Goal: Task Accomplishment & Management: Manage account settings

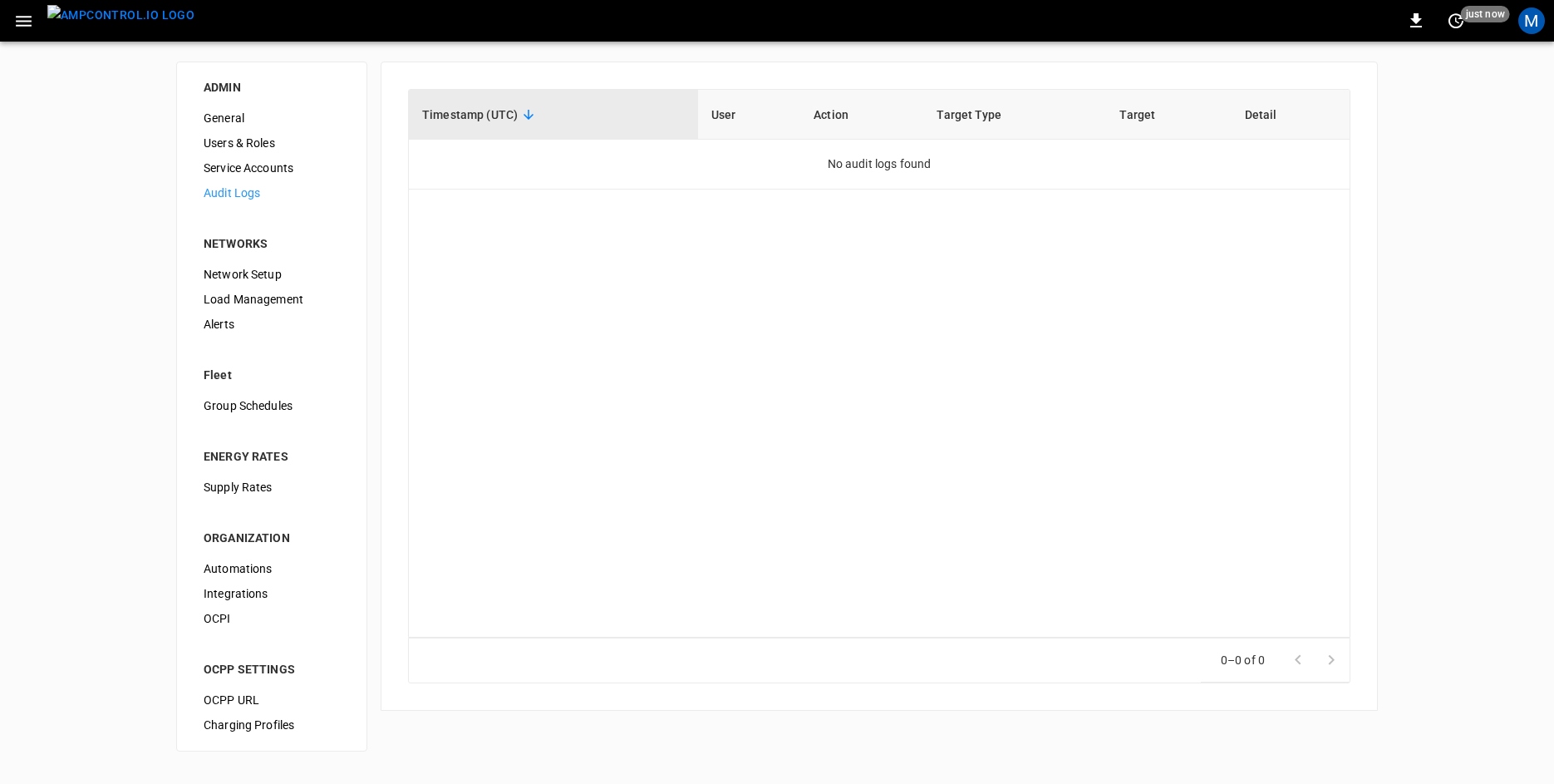
click at [252, 146] on span "Users & Roles" at bounding box center [271, 143] width 136 height 18
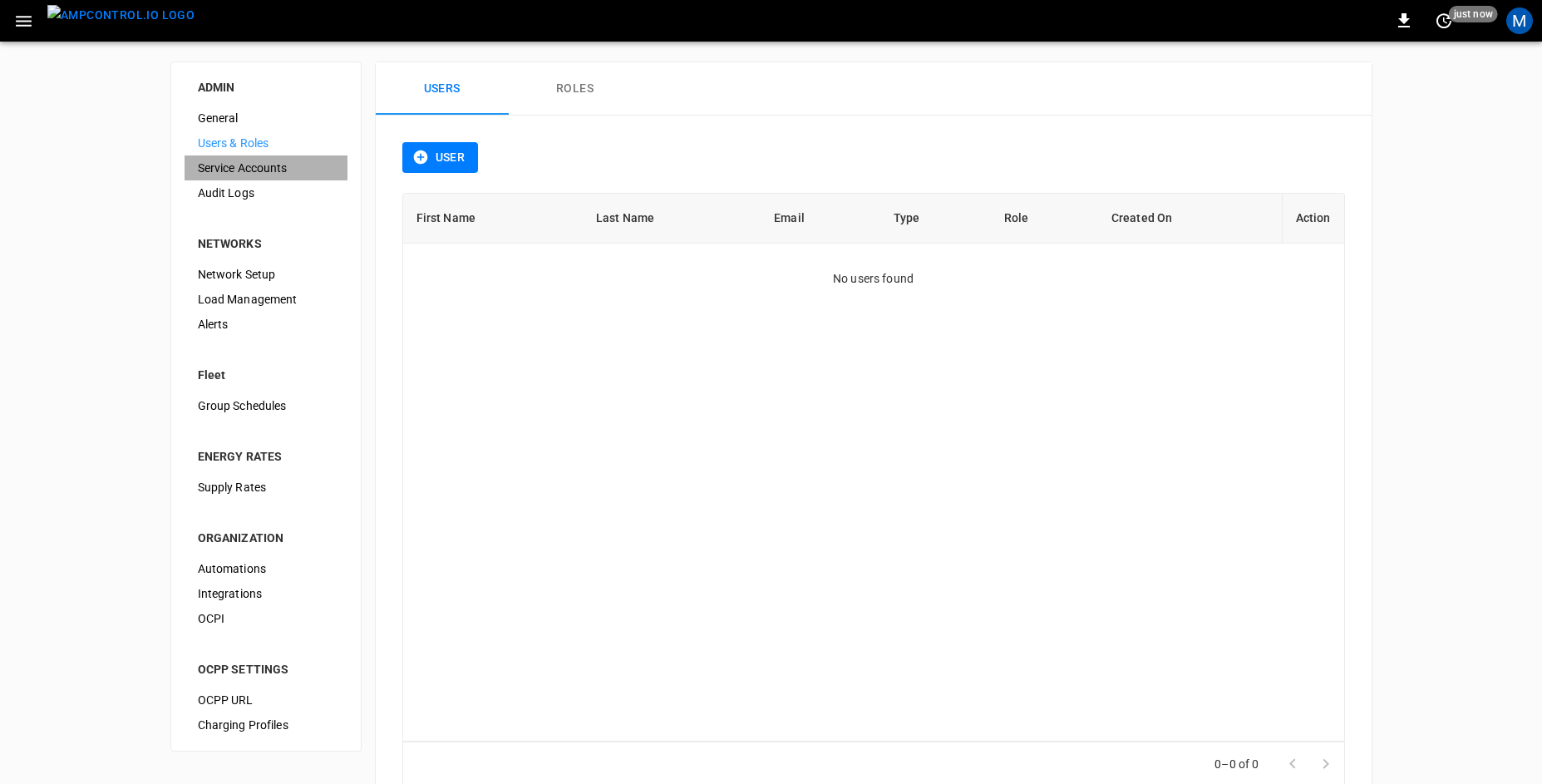
click at [252, 163] on span "Service Accounts" at bounding box center [265, 168] width 136 height 18
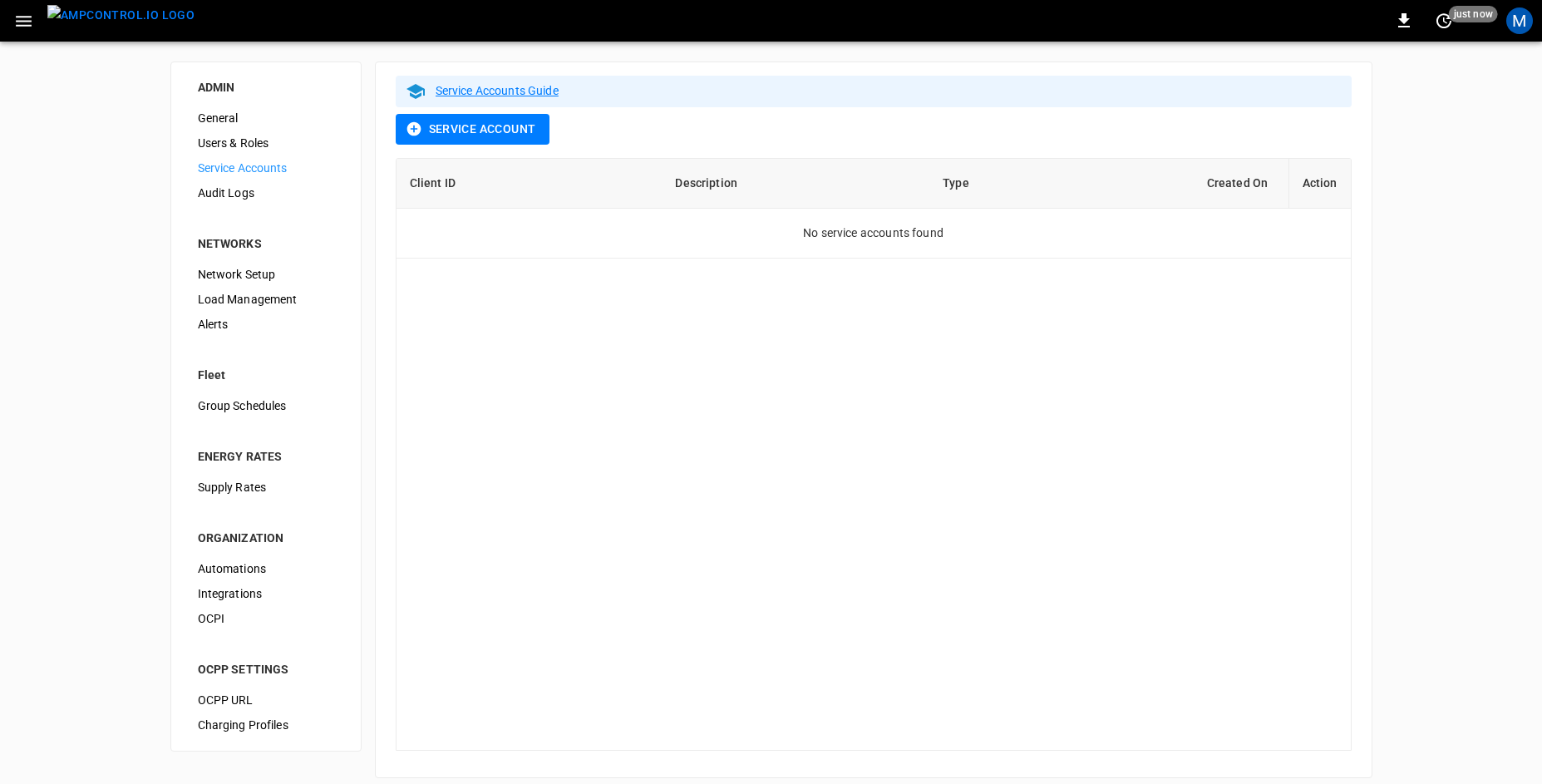
click at [233, 123] on span "General" at bounding box center [265, 118] width 136 height 18
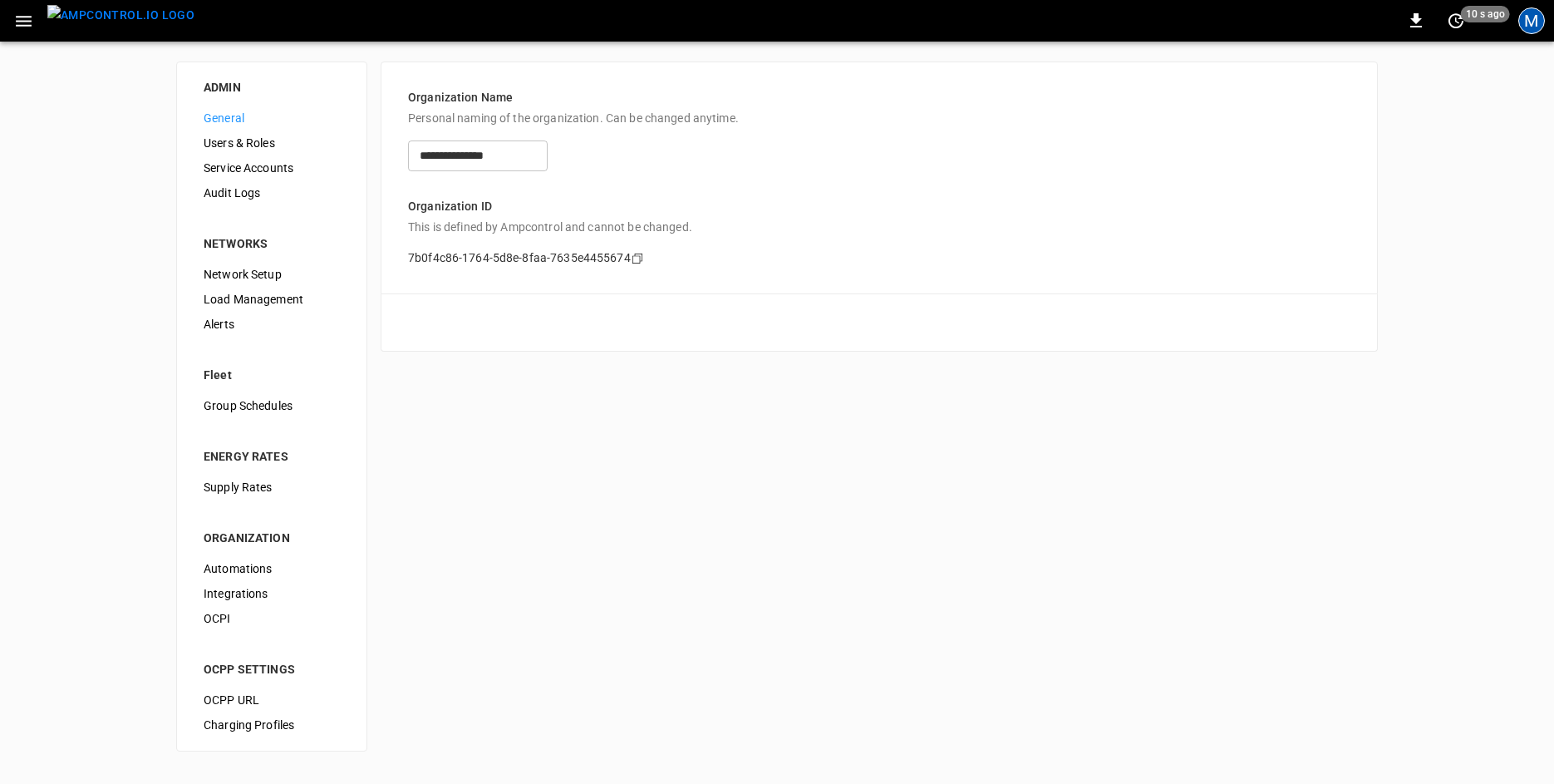
click at [1533, 25] on div "M" at bounding box center [1531, 21] width 26 height 26
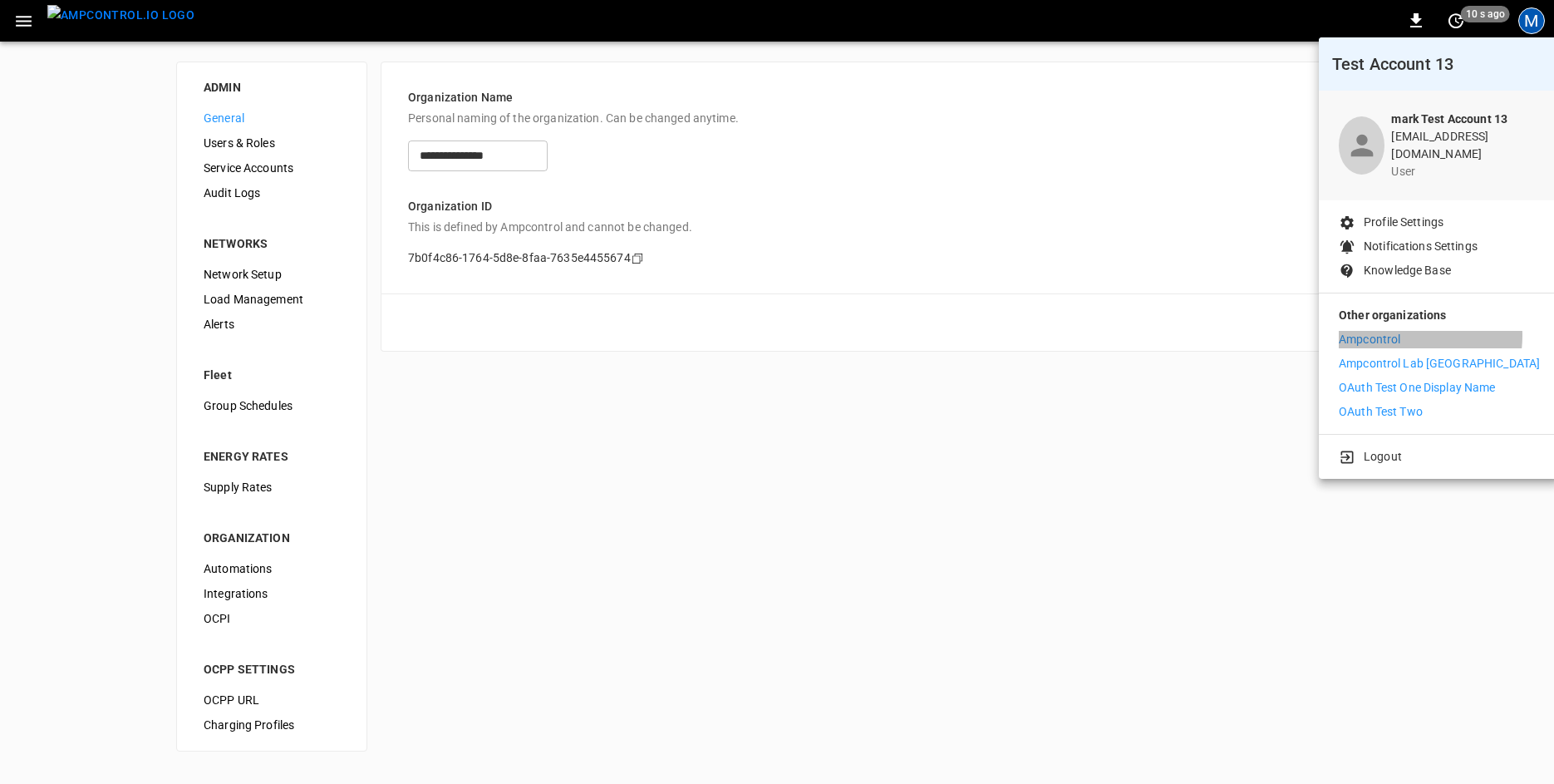
click at [1406, 331] on li "Ampcontrol" at bounding box center [1440, 339] width 201 height 18
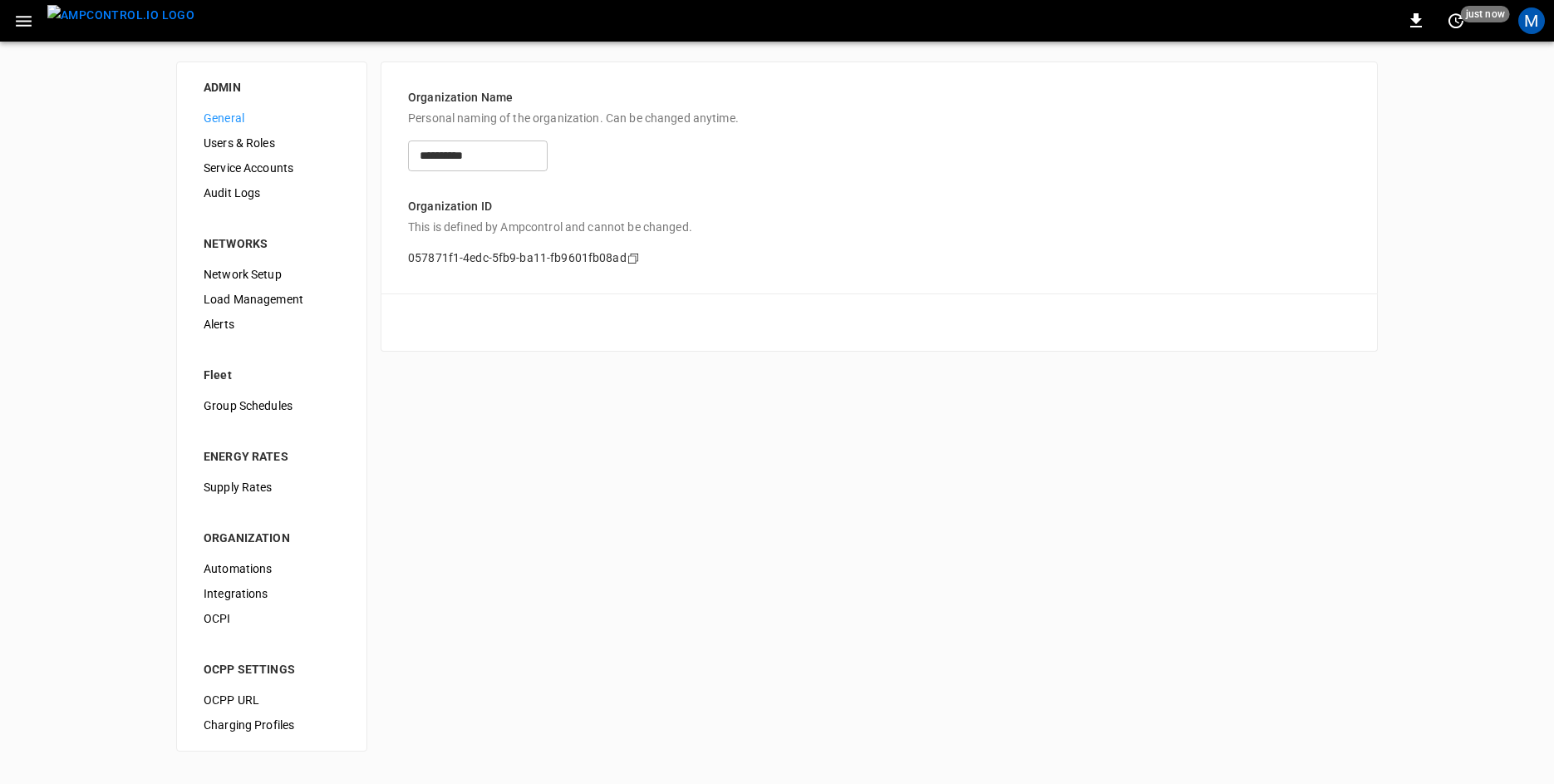
click at [224, 199] on span "Audit Logs" at bounding box center [271, 193] width 136 height 18
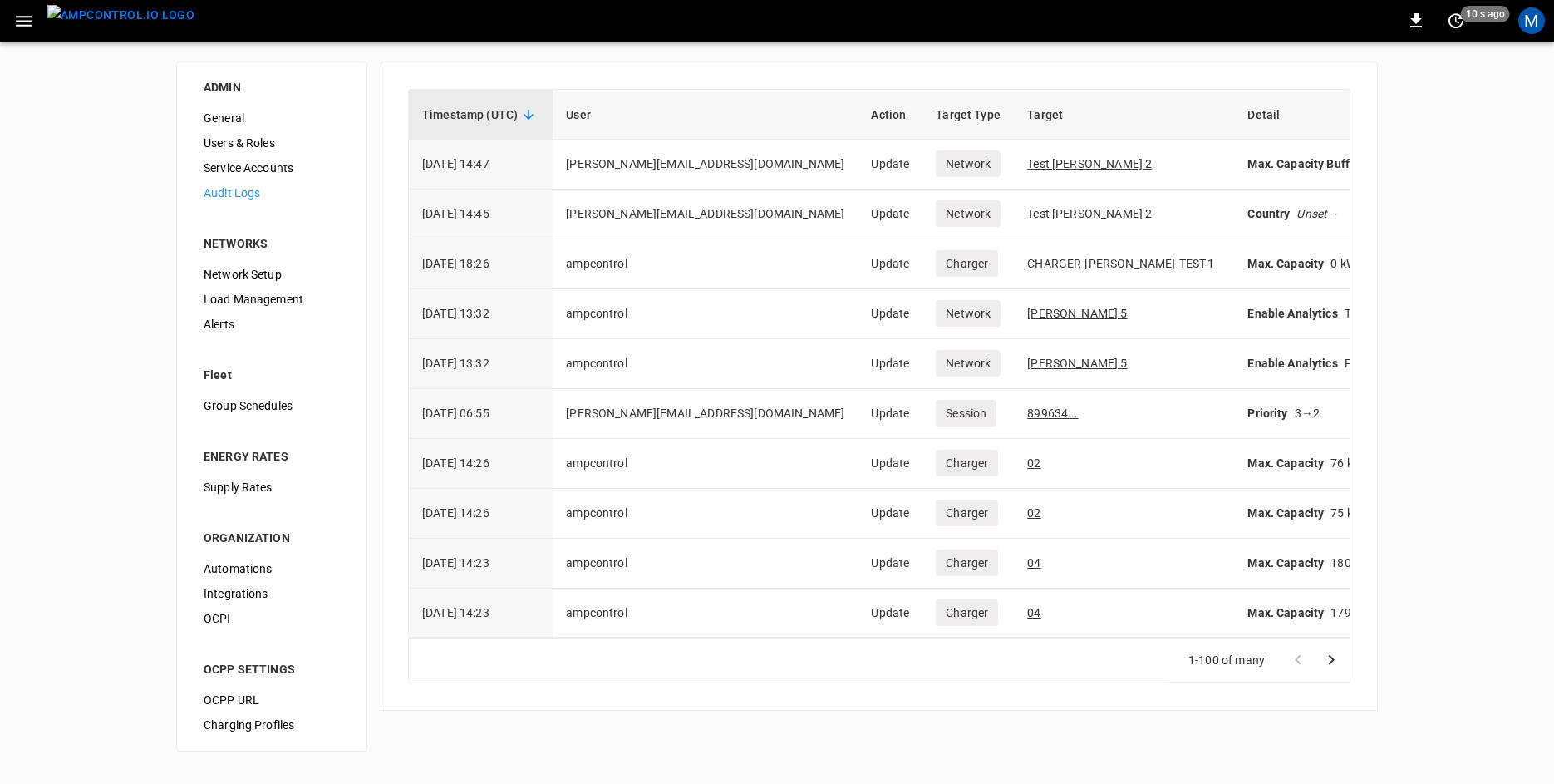
click at [247, 619] on span "OCPI" at bounding box center [271, 618] width 136 height 18
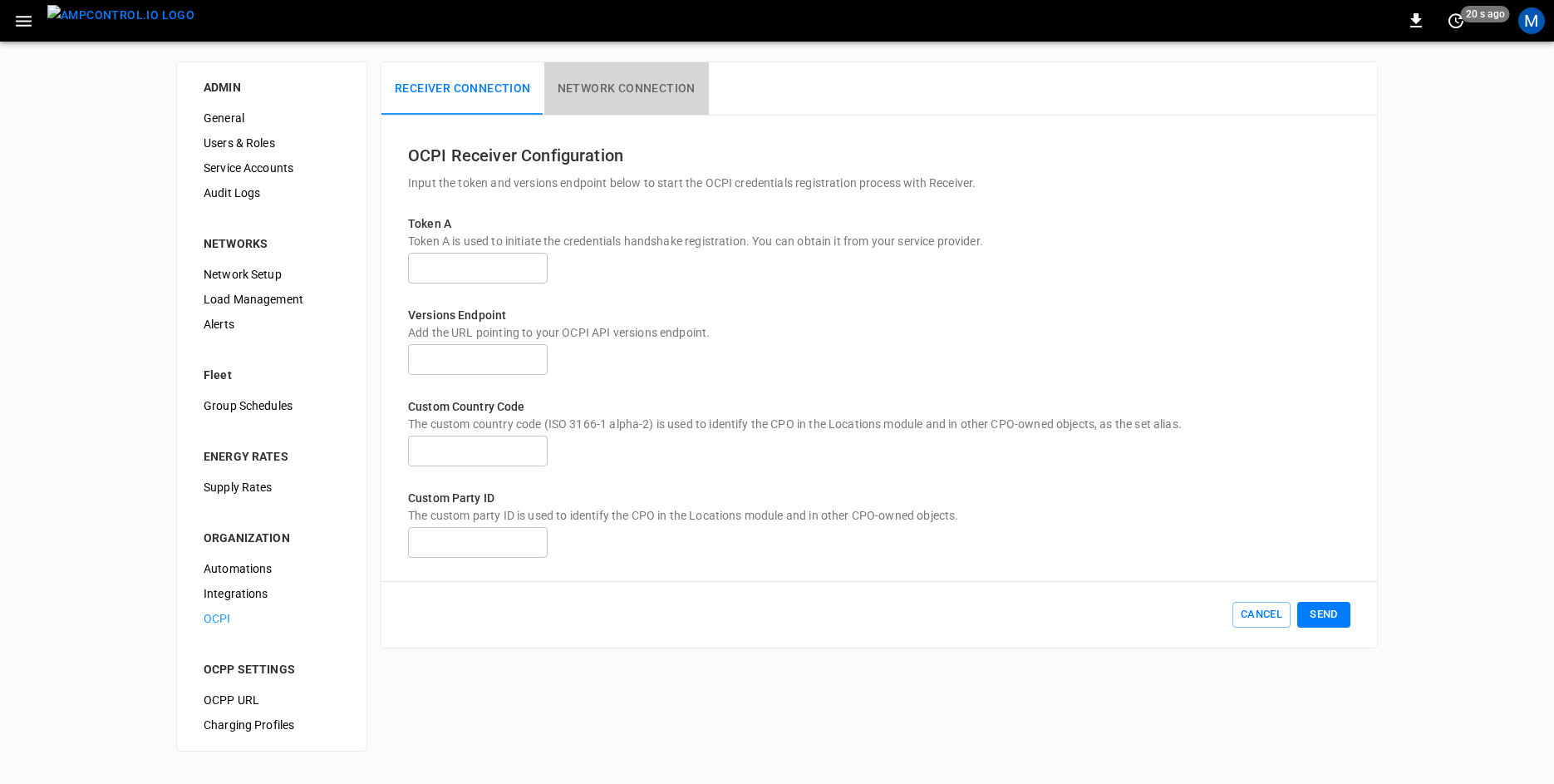
click at [642, 89] on button "Network Connection" at bounding box center [626, 88] width 164 height 53
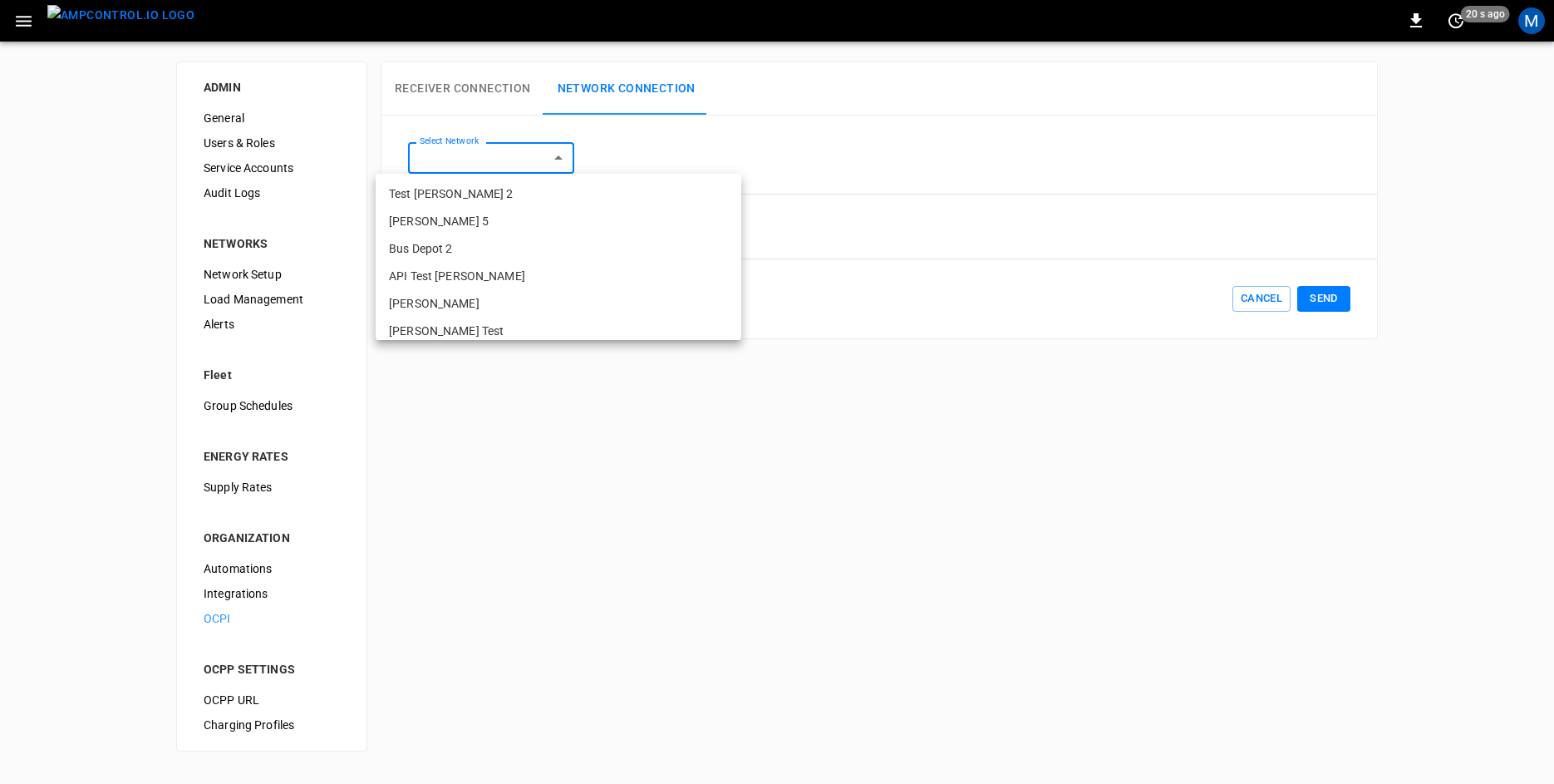
click at [548, 164] on body "0 20 s ago M ADMIN General Users & Roles Service Accounts Audit Logs NETWORKS N…" at bounding box center [777, 385] width 1554 height 771
click at [479, 249] on li "Test-MarkB" at bounding box center [559, 241] width 366 height 27
type input "**********"
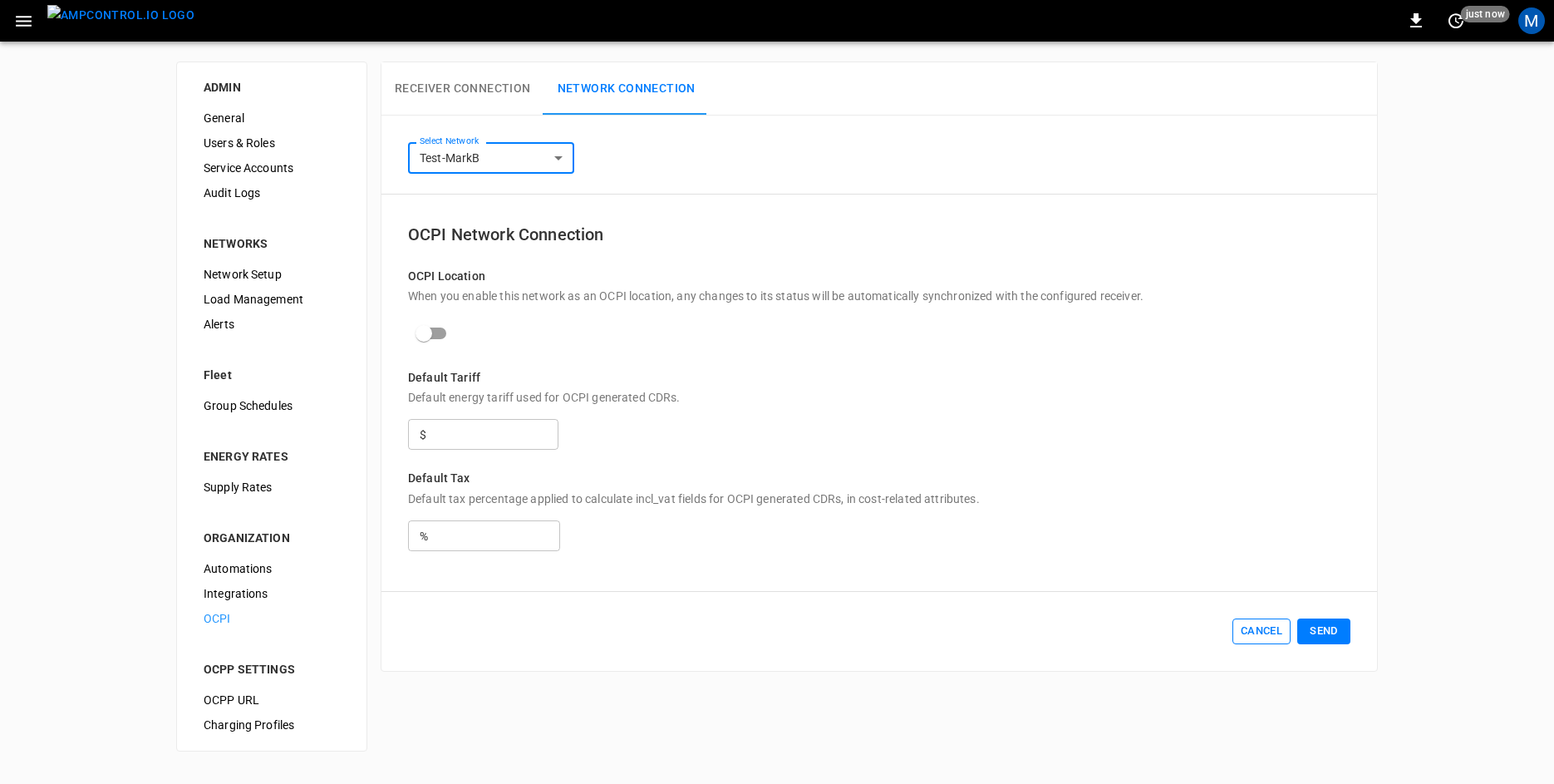
click at [1267, 644] on button "Cancel" at bounding box center [1261, 630] width 58 height 25
